Goal: Information Seeking & Learning: Learn about a topic

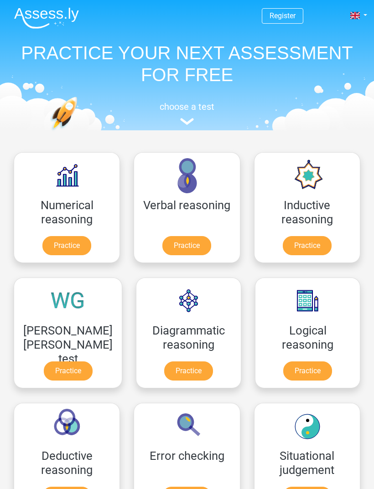
click at [361, 3] on nav "Register Nederlands English" at bounding box center [187, 16] width 360 height 30
click at [359, 8] on li "Nederlands English Login" at bounding box center [335, 14] width 64 height 13
click at [361, 11] on link at bounding box center [358, 15] width 18 height 11
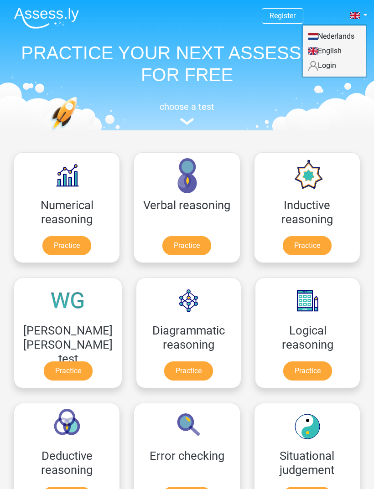
click at [329, 71] on link "Login" at bounding box center [334, 65] width 63 height 15
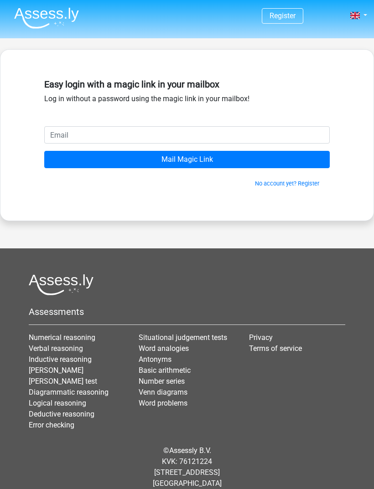
click at [134, 135] on input "email" at bounding box center [186, 134] width 285 height 17
type input "thanatchai.cup@gmail.com"
click at [73, 162] on input "Mail Magic Link" at bounding box center [186, 159] width 285 height 17
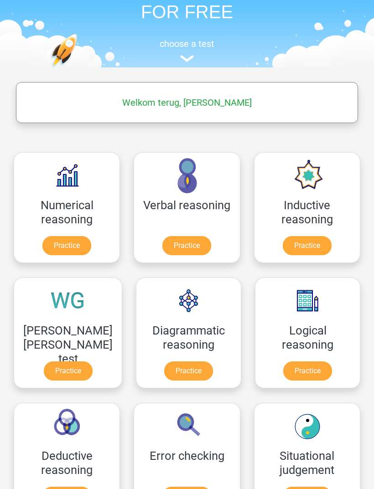
scroll to position [64, 0]
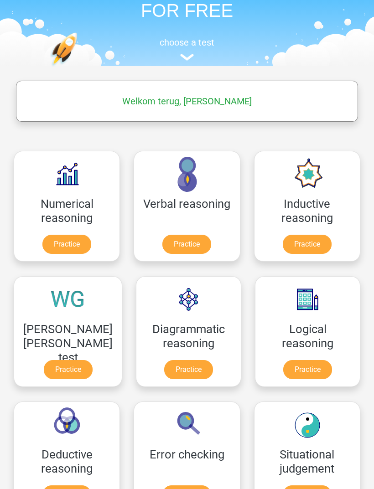
click at [76, 239] on link "Practice" at bounding box center [66, 244] width 49 height 19
